Goal: Find specific page/section

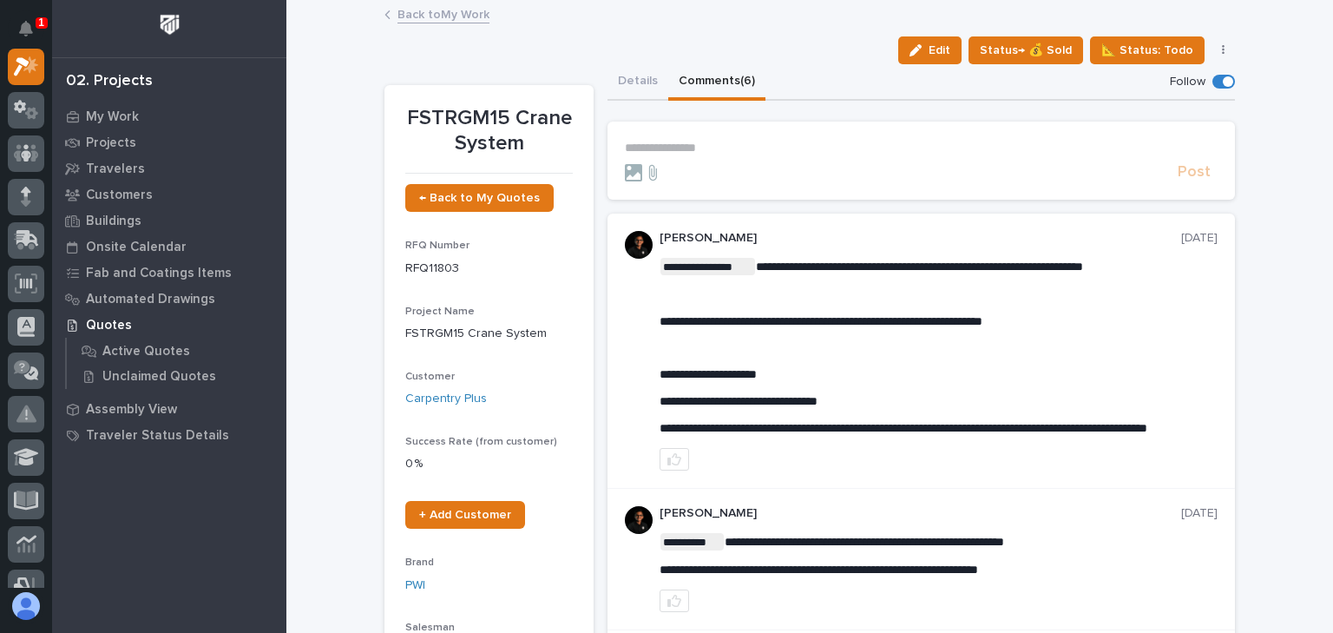
click at [441, 14] on link "Back to My Work" at bounding box center [444, 13] width 92 height 20
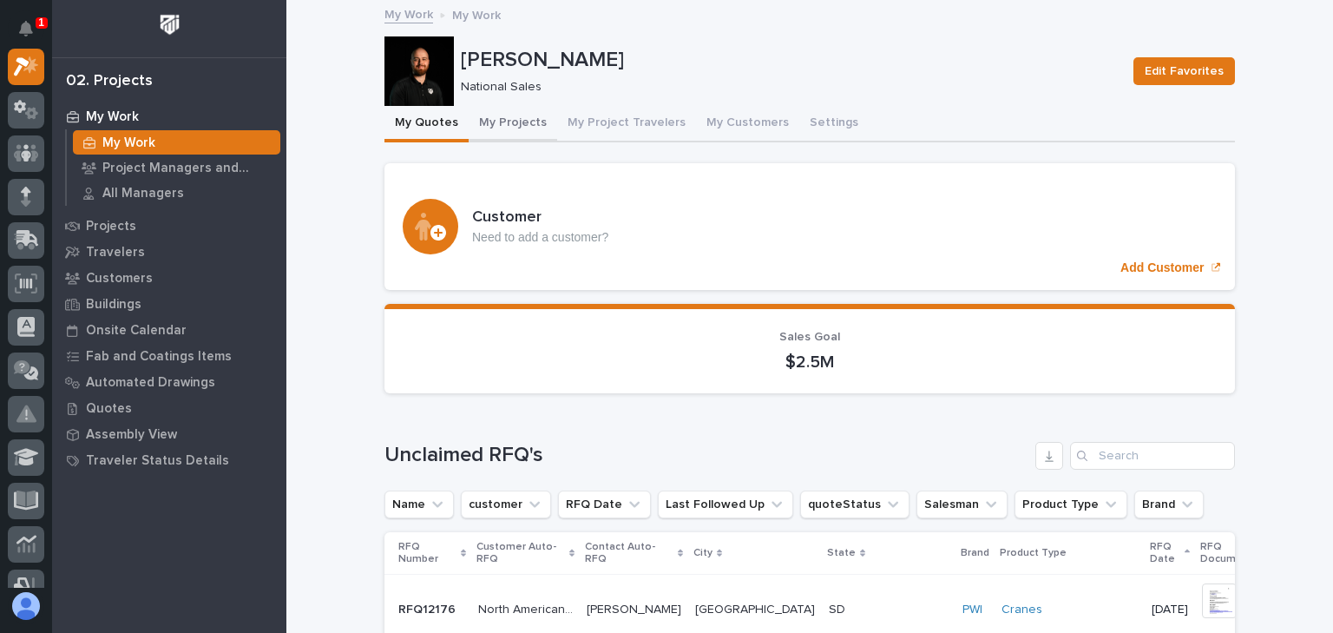
click at [516, 132] on button "My Projects" at bounding box center [513, 124] width 89 height 36
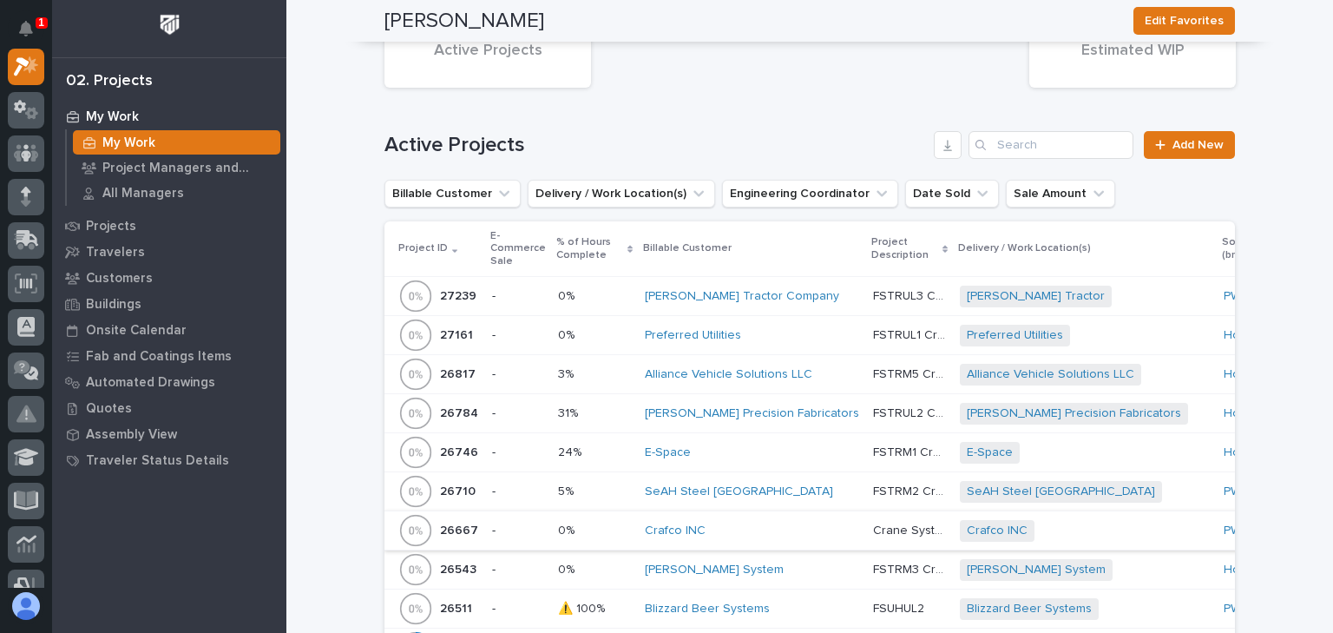
scroll to position [625, 0]
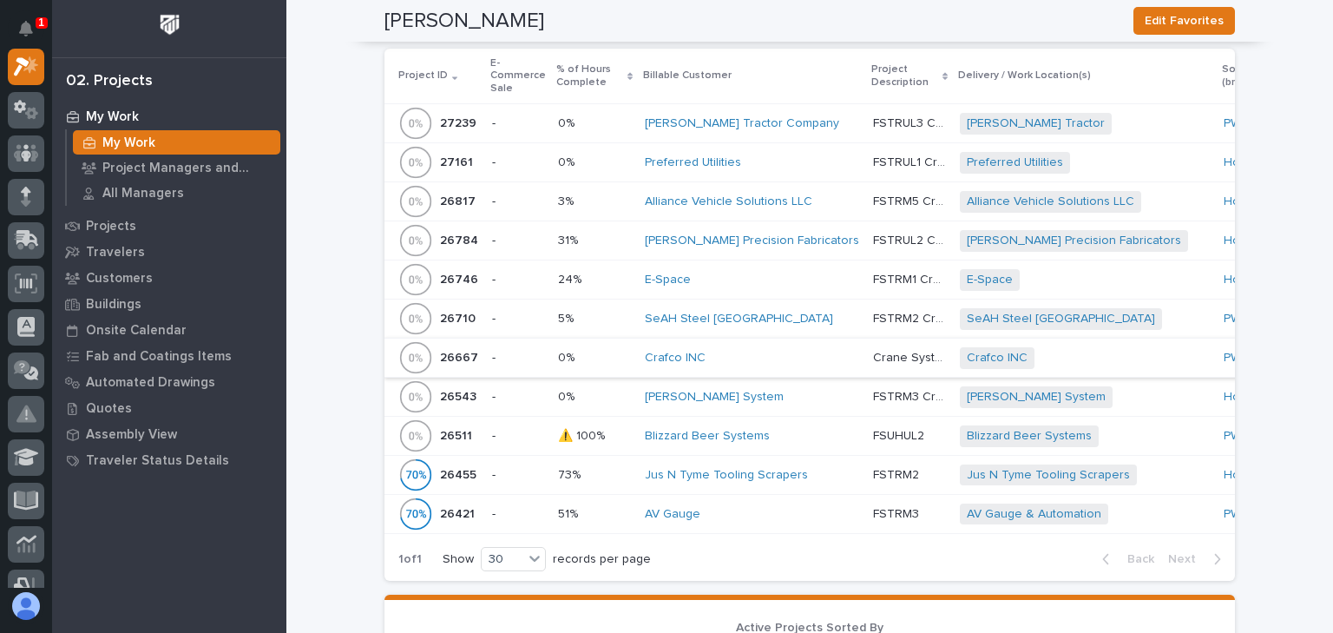
click at [792, 130] on div "[PERSON_NAME] Tractor Company" at bounding box center [752, 123] width 214 height 29
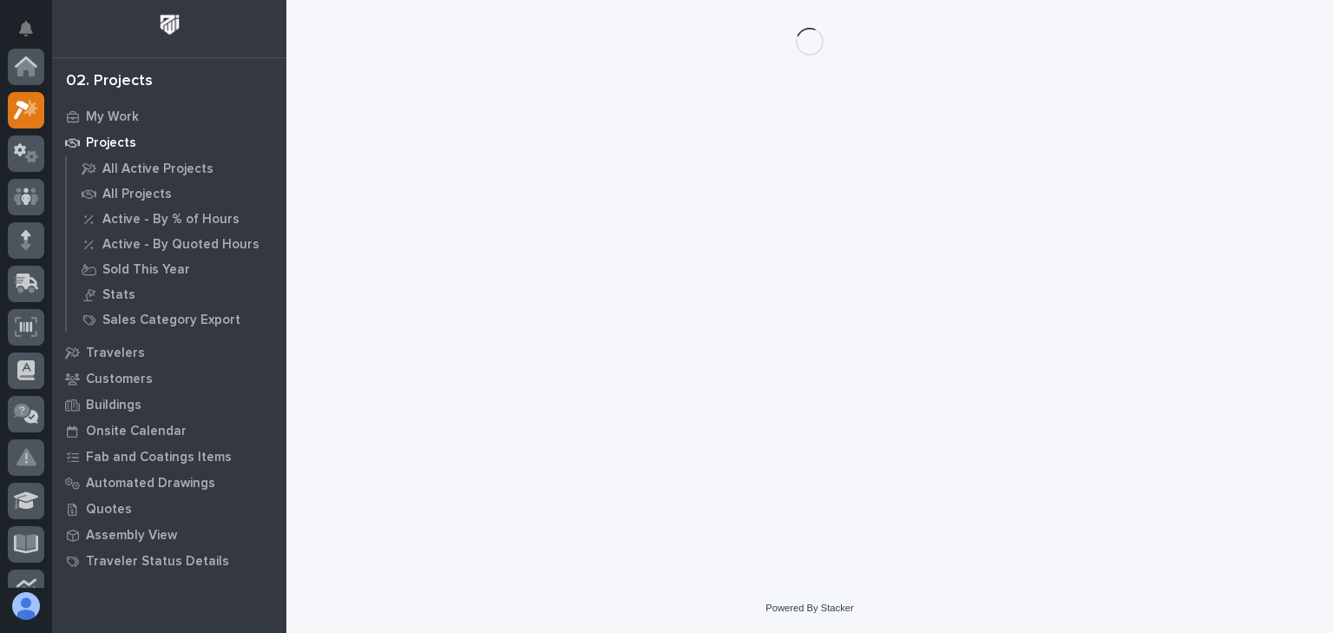
scroll to position [43, 0]
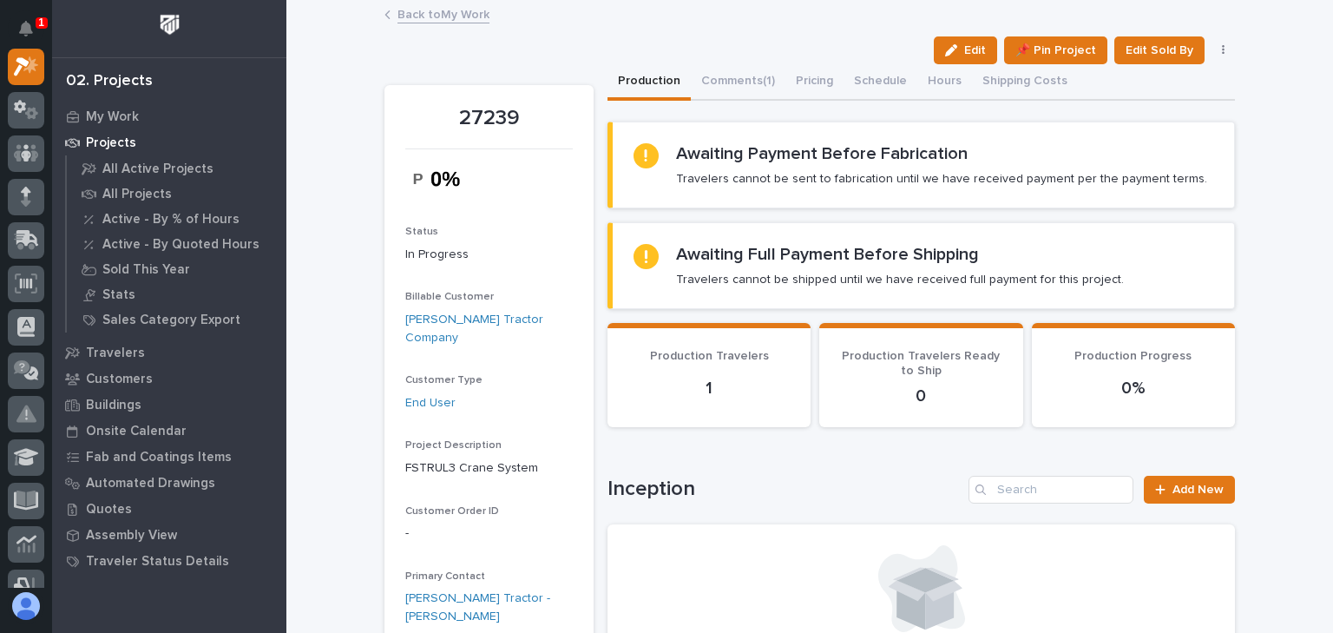
click at [450, 16] on link "Back to My Work" at bounding box center [444, 13] width 92 height 20
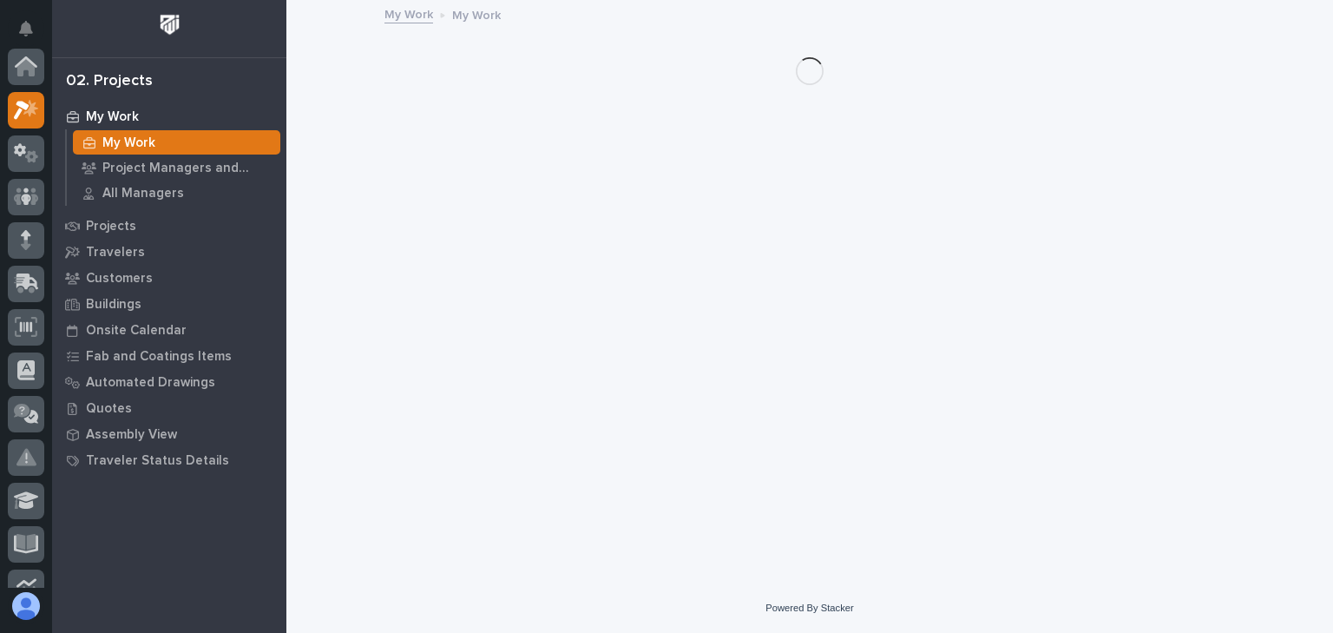
scroll to position [43, 0]
